Goal: Task Accomplishment & Management: Manage account settings

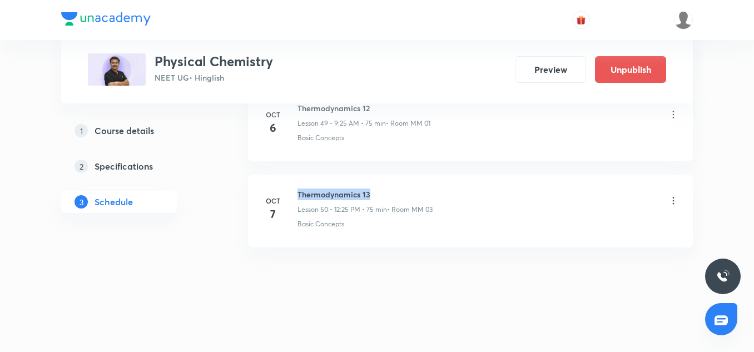
drag, startPoint x: 391, startPoint y: 191, endPoint x: 289, endPoint y: 166, distance: 105.7
copy h6 "Thermodynamics 13"
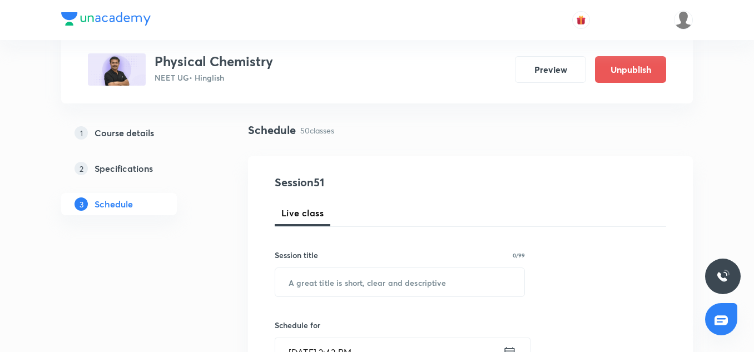
scroll to position [81, 0]
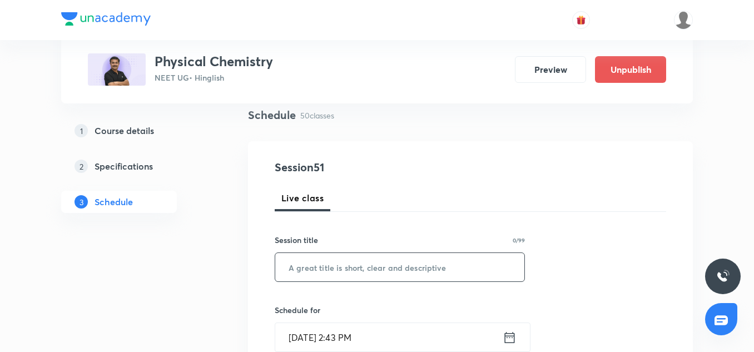
click at [336, 271] on input "text" at bounding box center [399, 267] width 249 height 28
paste input "Thermodynamics 13"
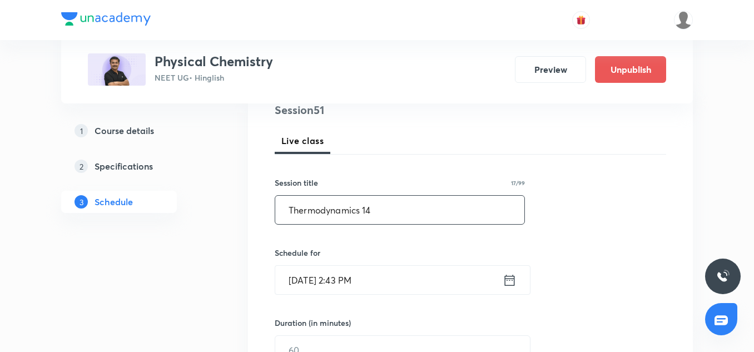
scroll to position [145, 0]
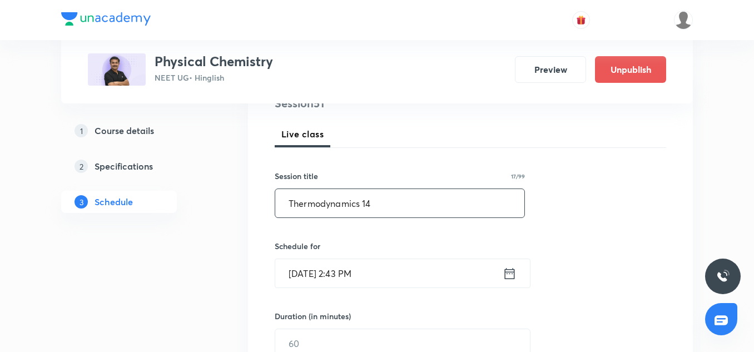
type input "Thermodynamics 14"
click at [365, 262] on input "[DATE] 2:43 PM" at bounding box center [388, 273] width 227 height 28
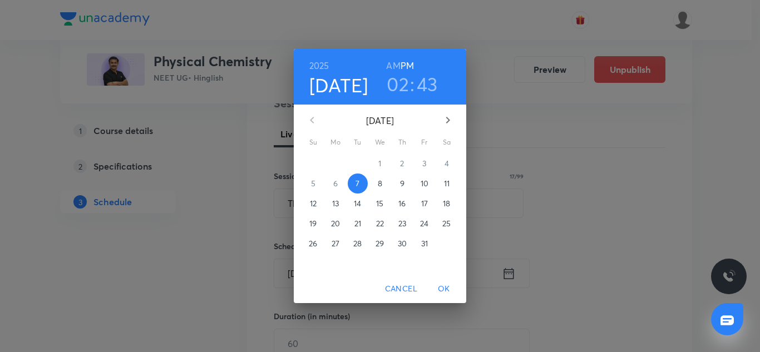
click at [430, 87] on h3 "43" at bounding box center [426, 83] width 21 height 23
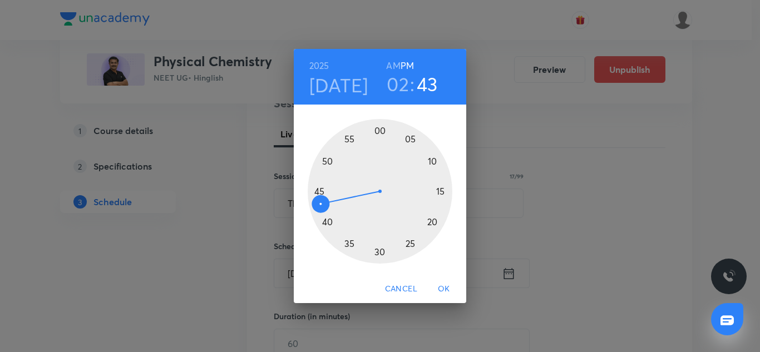
click at [317, 192] on div at bounding box center [379, 191] width 145 height 145
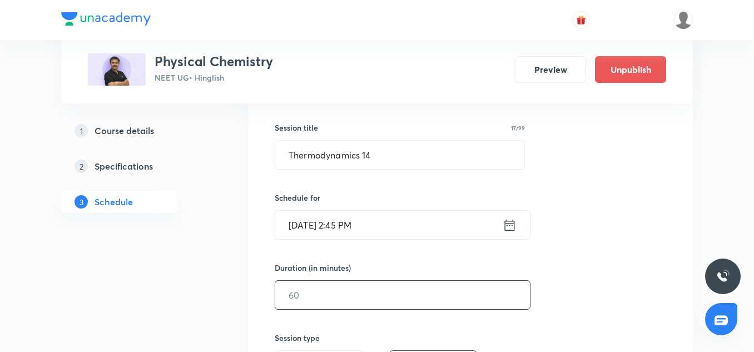
scroll to position [194, 0]
click at [322, 291] on input "text" at bounding box center [402, 294] width 255 height 28
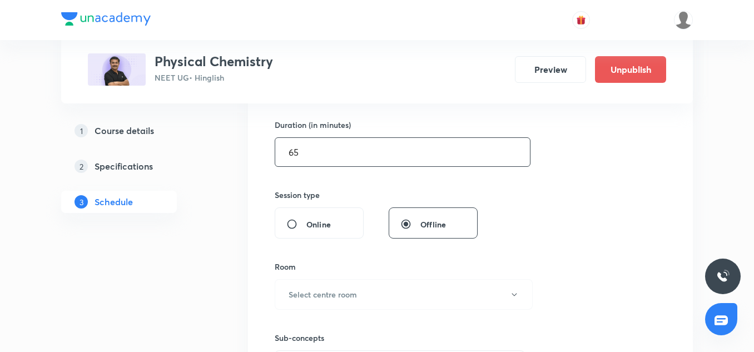
scroll to position [340, 0]
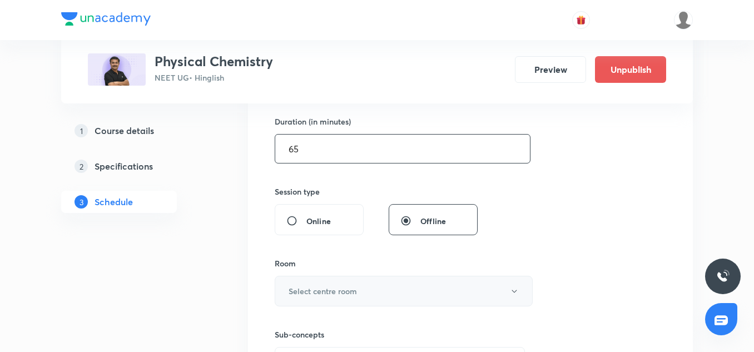
click at [337, 281] on button "Select centre room" at bounding box center [404, 291] width 258 height 31
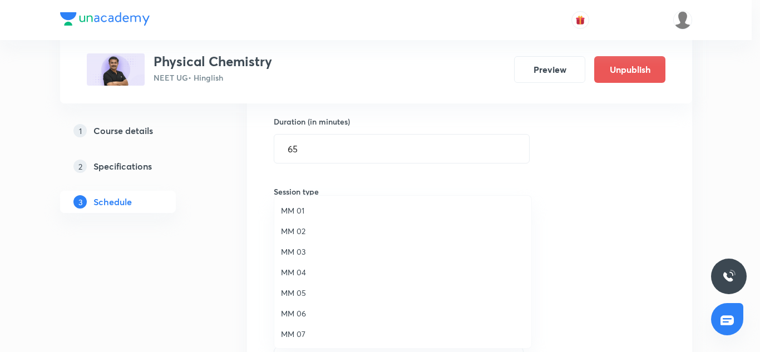
click at [337, 281] on li "MM 04" at bounding box center [402, 272] width 257 height 21
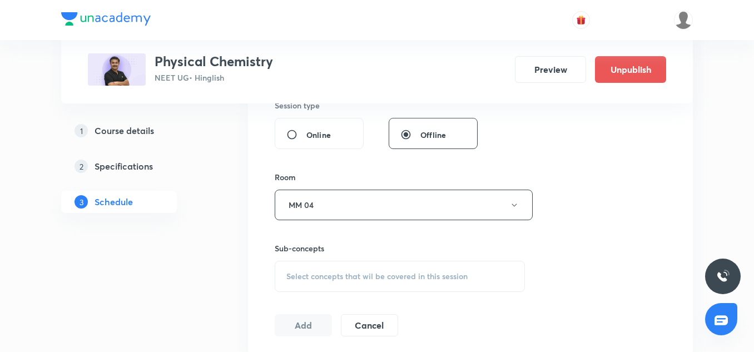
click at [349, 277] on span "Select concepts that wil be covered in this session" at bounding box center [376, 276] width 181 height 9
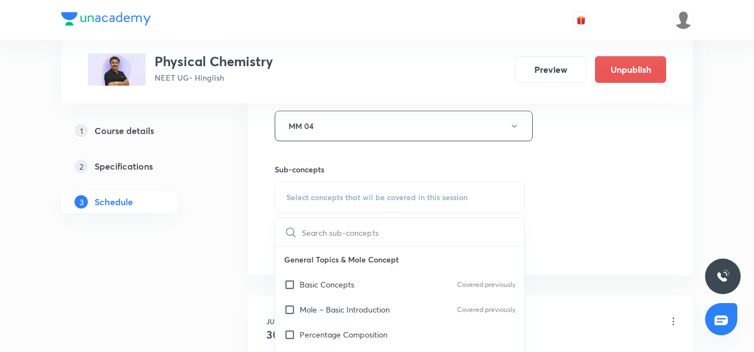
click at [349, 277] on div "Basic Concepts Covered previously" at bounding box center [399, 284] width 249 height 25
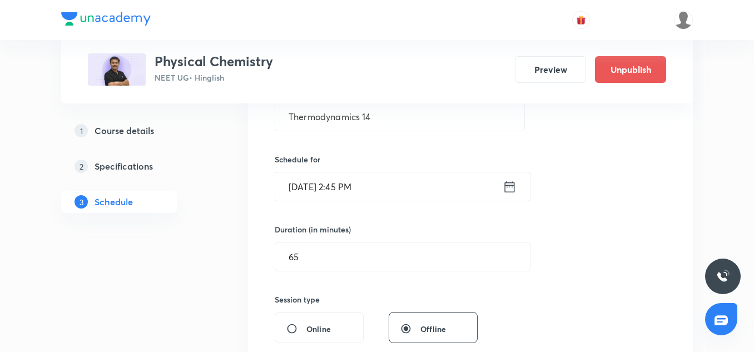
scroll to position [230, 0]
click at [312, 274] on div "Session 51 Live class Session title 17/99 Thermodynamics 14 ​ Schedule for [DAT…" at bounding box center [470, 278] width 391 height 535
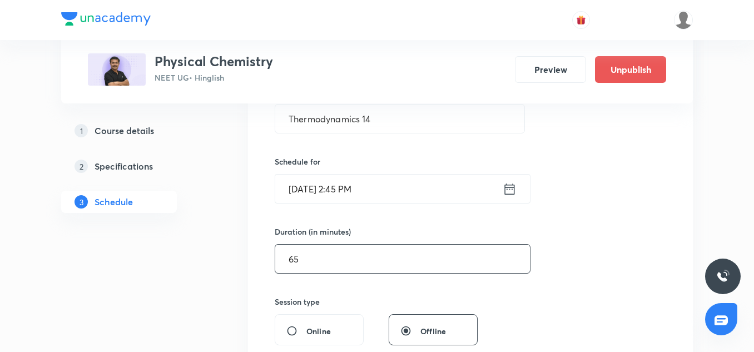
click at [318, 265] on input "65" at bounding box center [402, 259] width 255 height 28
type input "6"
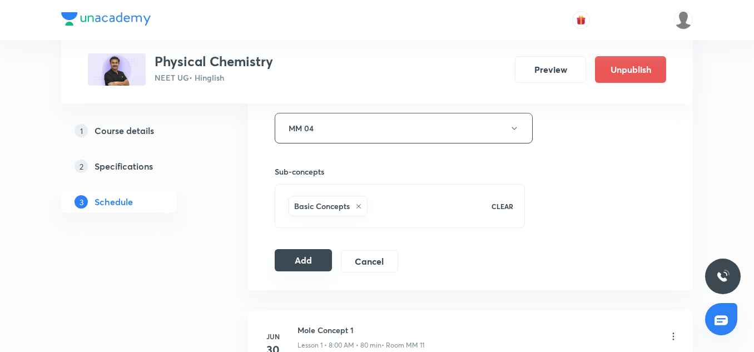
scroll to position [503, 0]
type input "75"
click at [319, 245] on div "Session 51 Live class Session title 17/99 Thermodynamics 14 ​ Schedule for [DAT…" at bounding box center [470, 4] width 391 height 535
click at [317, 259] on button "Add" at bounding box center [303, 260] width 57 height 22
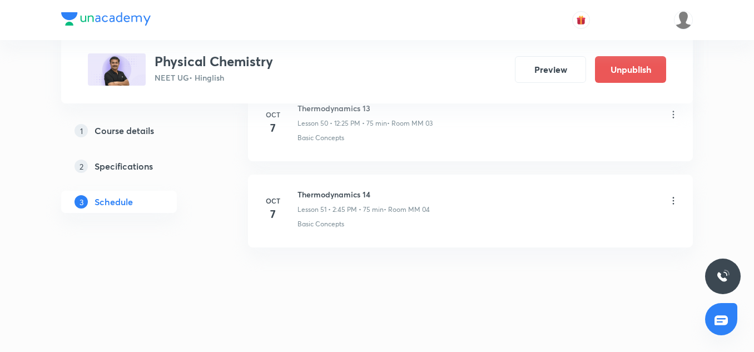
scroll to position [4423, 0]
